Goal: Contribute content: Add original content to the website for others to see

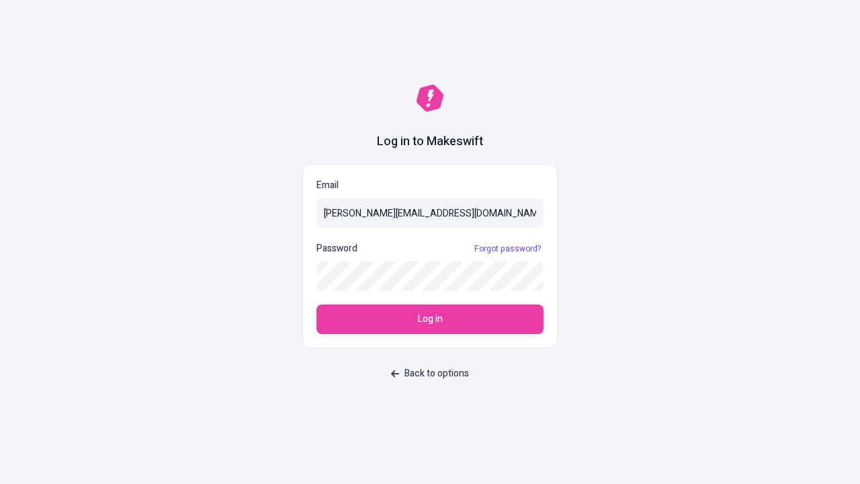
type input "[PERSON_NAME][EMAIL_ADDRESS][DOMAIN_NAME]"
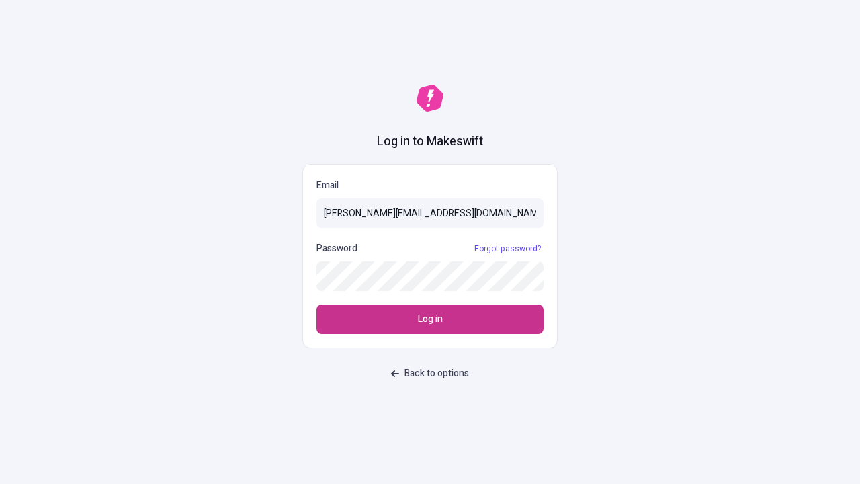
click at [430, 319] on span "Log in" at bounding box center [430, 319] width 25 height 15
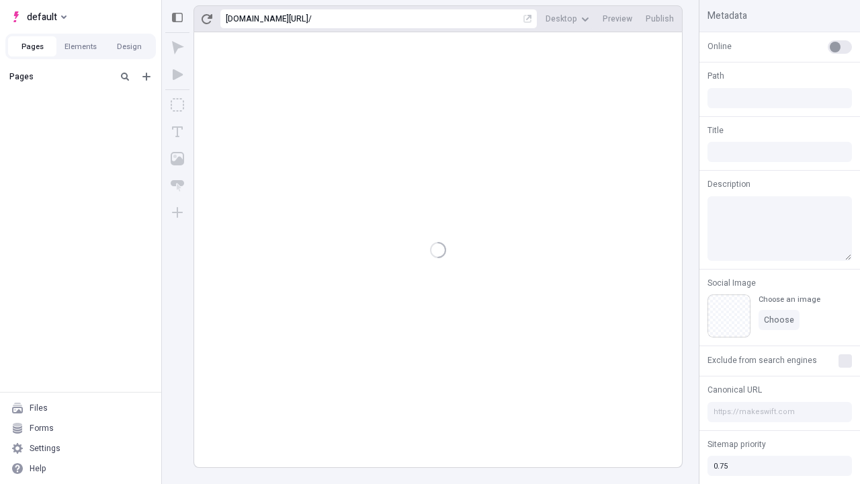
type input "/deep-link-confido"
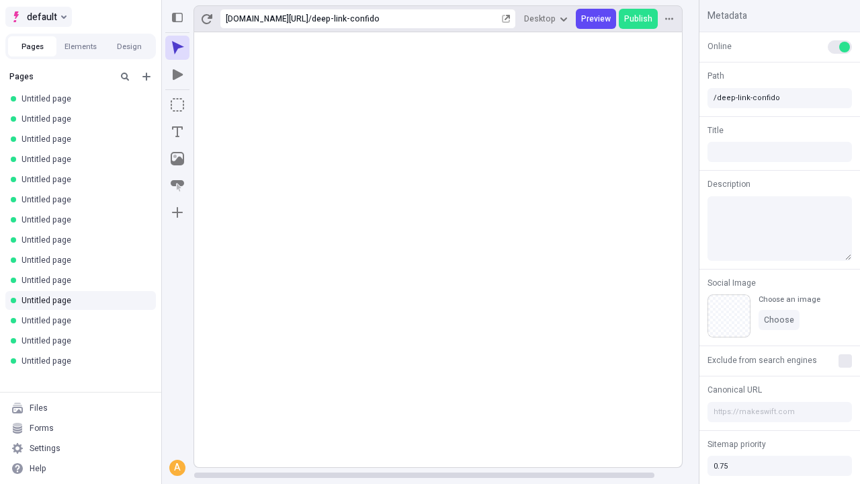
click at [38, 17] on span "default" at bounding box center [42, 17] width 30 height 16
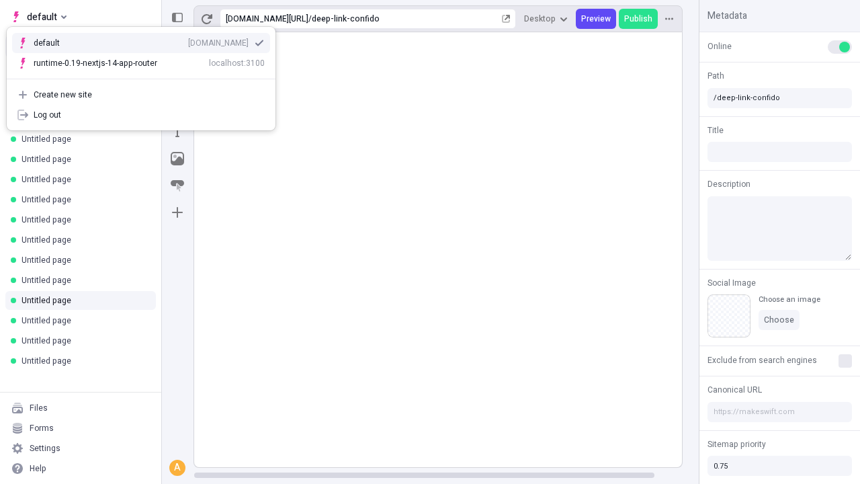
click at [188, 40] on div "[DOMAIN_NAME]" at bounding box center [218, 43] width 60 height 11
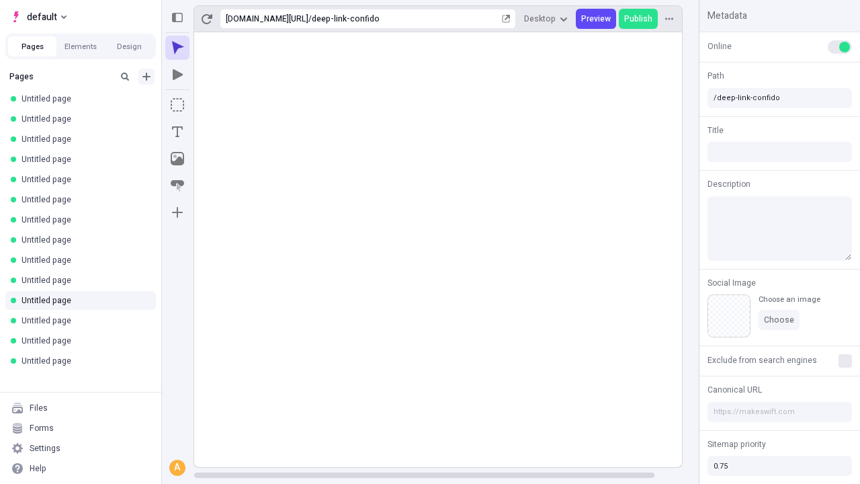
click at [146, 77] on icon "Add new" at bounding box center [146, 77] width 8 height 8
click at [218, 104] on span "Blank page" at bounding box center [225, 104] width 83 height 11
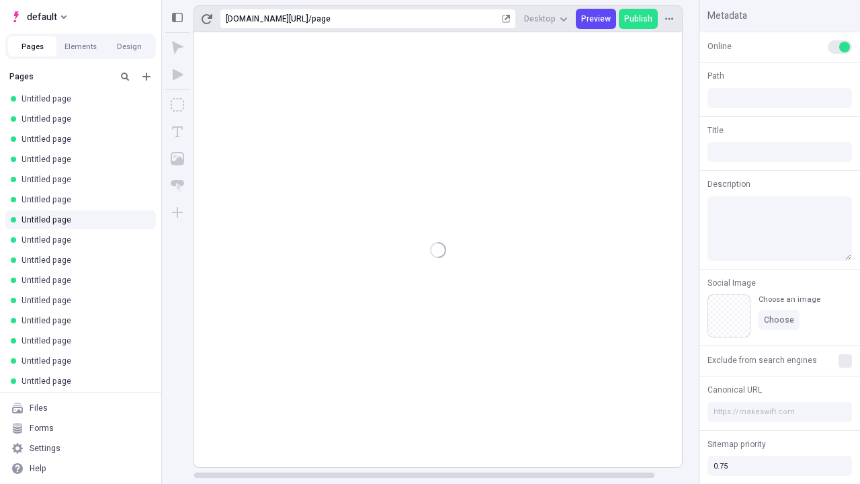
type input "/page"
click at [177, 105] on icon "Box" at bounding box center [177, 104] width 13 height 13
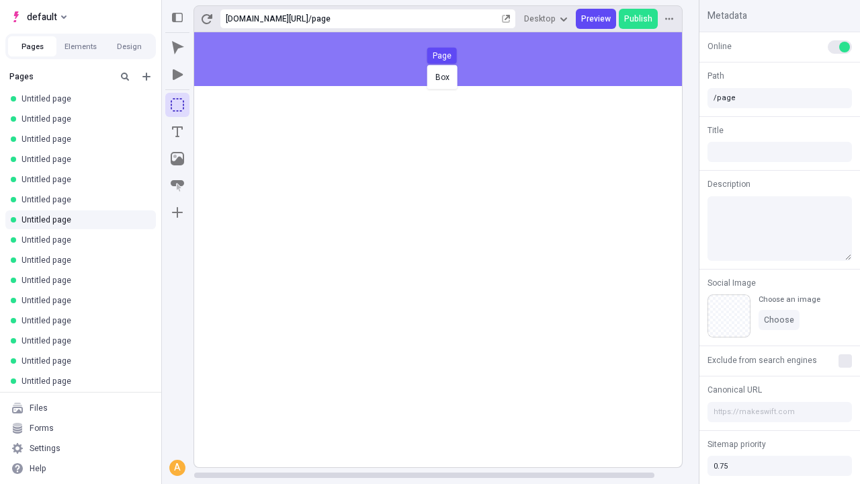
click at [452, 59] on div "Box Page" at bounding box center [430, 242] width 860 height 484
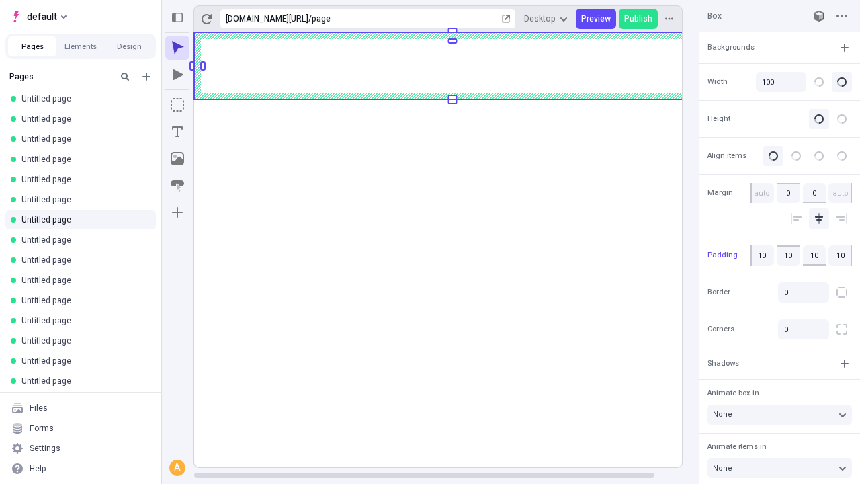
click at [177, 159] on icon "Image" at bounding box center [177, 158] width 13 height 13
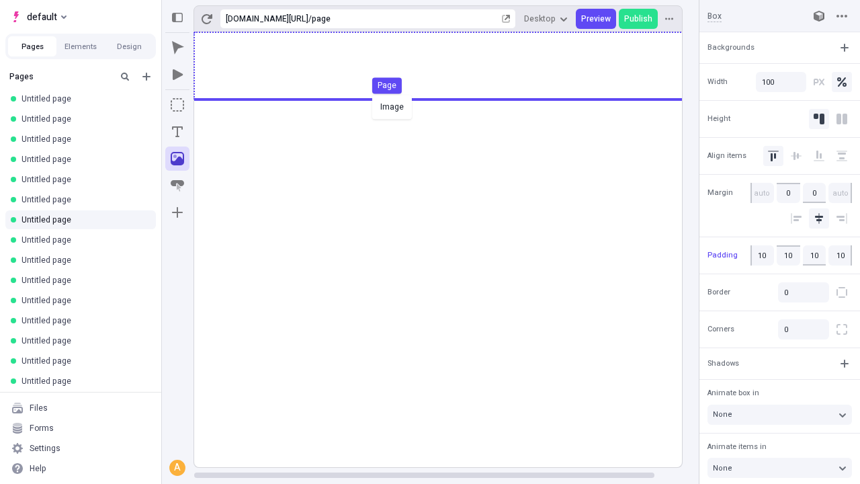
click at [452, 66] on div "Image Page" at bounding box center [430, 242] width 860 height 484
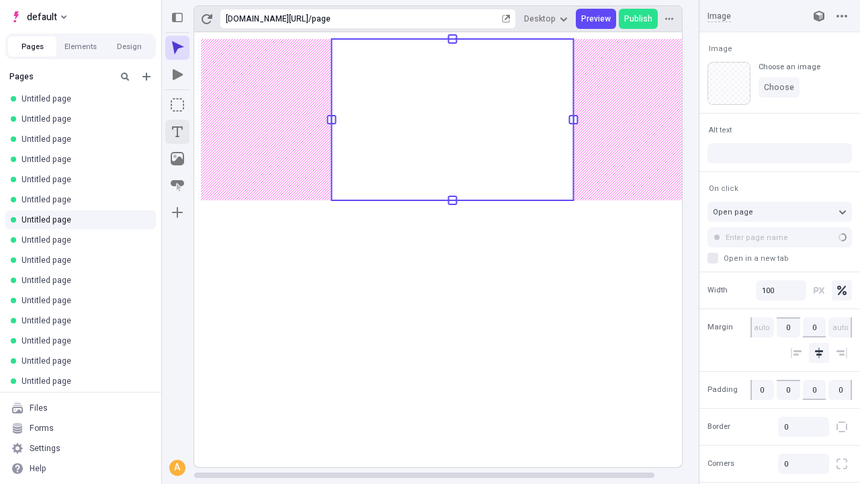
click at [177, 132] on icon "Text" at bounding box center [177, 131] width 11 height 11
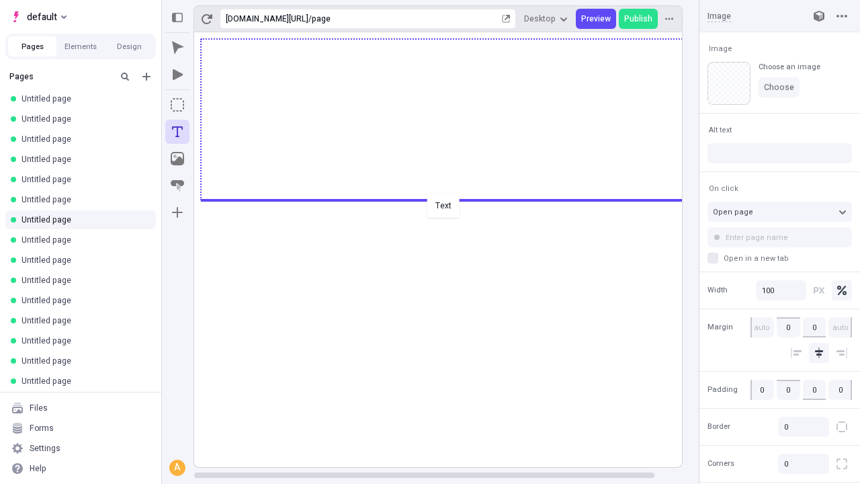
click at [452, 199] on div "Text" at bounding box center [430, 242] width 860 height 484
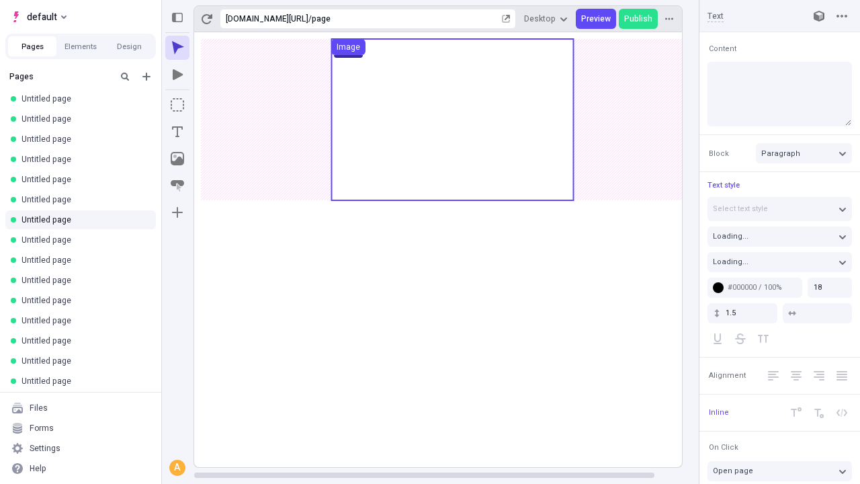
type input "18"
type input "1.5"
type textarea "Globally restore open-source communities, to interactively simplify top-line ex…"
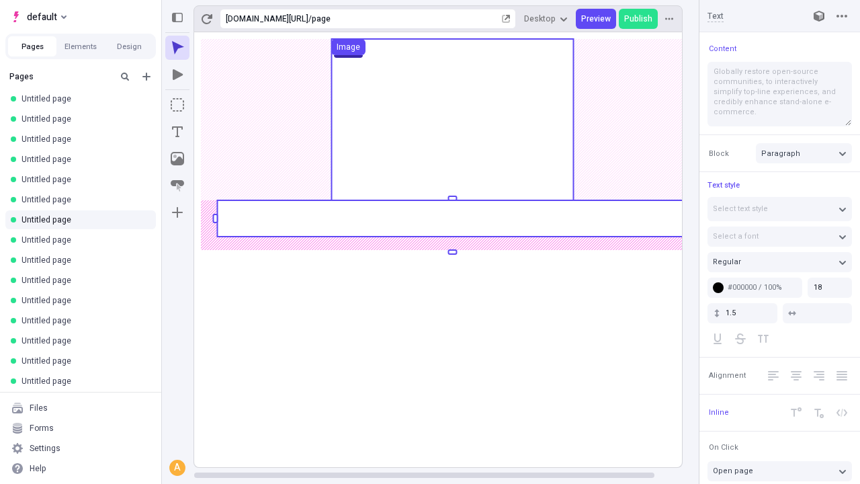
click at [452, 218] on rect at bounding box center [452, 218] width 470 height 36
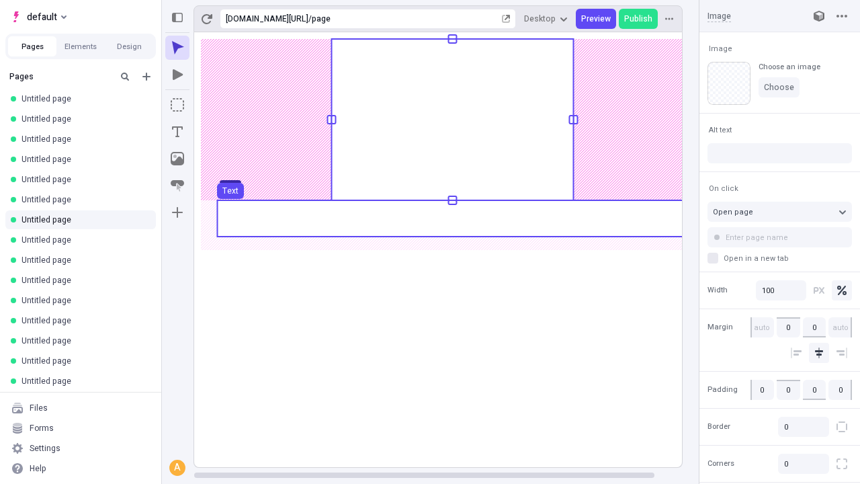
click at [452, 218] on use at bounding box center [452, 218] width 470 height 36
click at [452, 218] on rect at bounding box center [452, 249] width 517 height 435
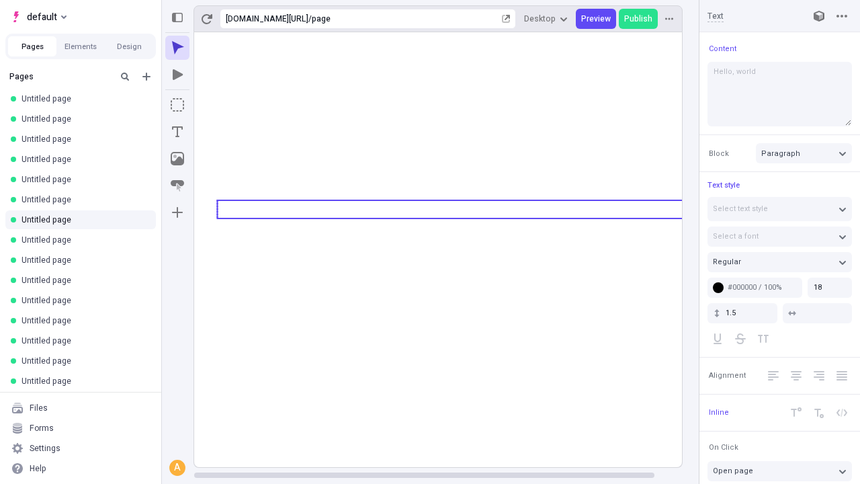
type textarea "Hello, world!"
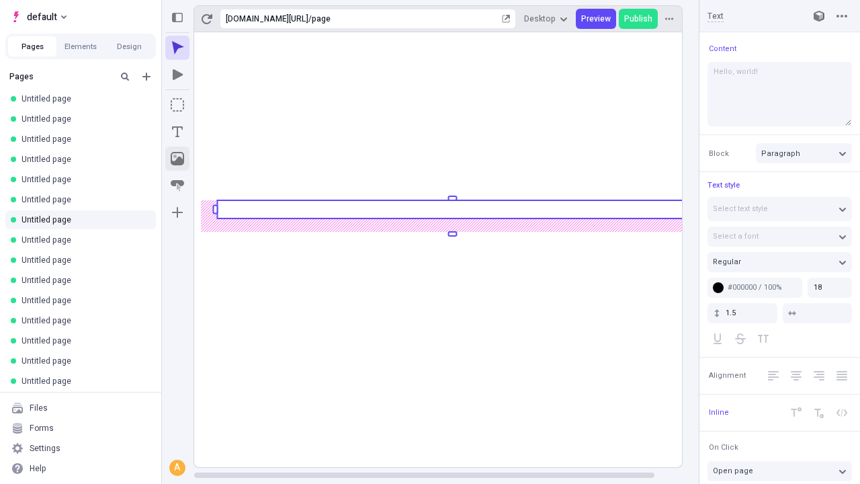
click at [177, 159] on icon "Image" at bounding box center [177, 158] width 13 height 13
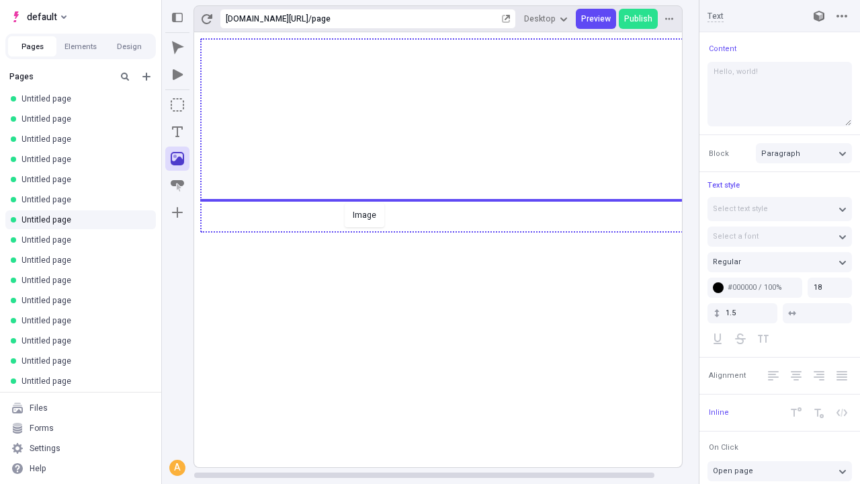
click at [452, 230] on div "Image" at bounding box center [430, 242] width 860 height 484
